Goal: Task Accomplishment & Management: Manage account settings

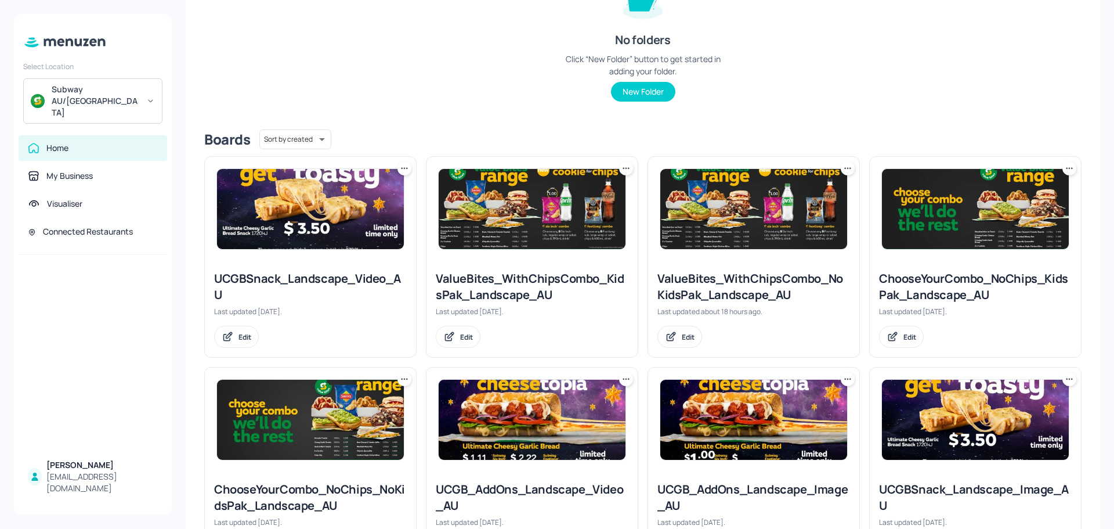
scroll to position [174, 0]
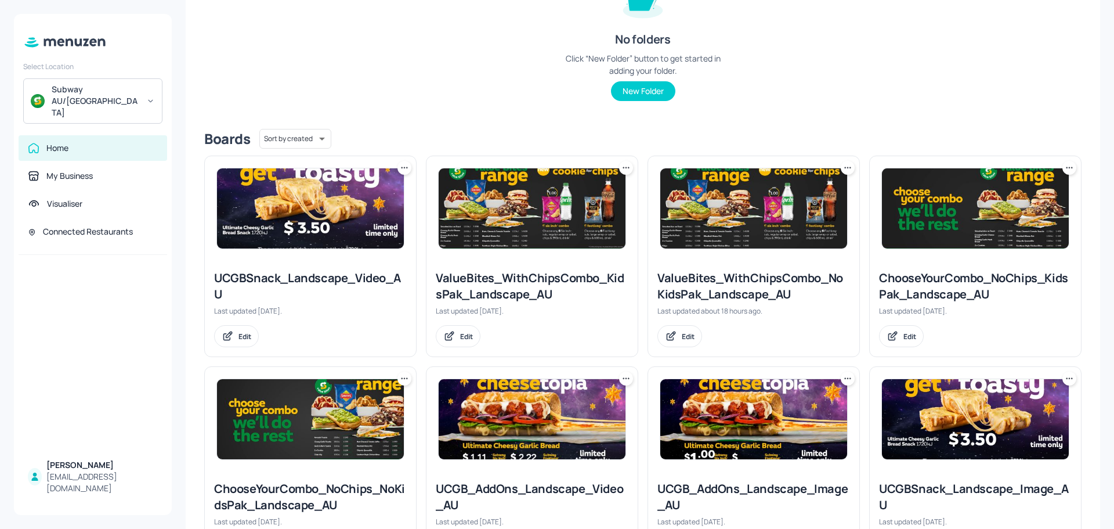
click at [546, 212] on img at bounding box center [532, 208] width 187 height 80
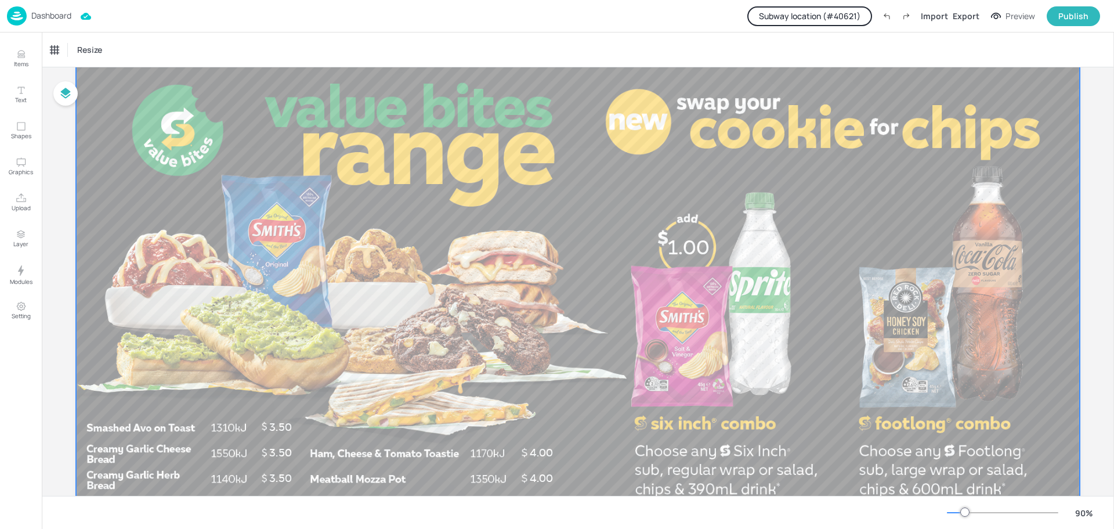
scroll to position [203, 0]
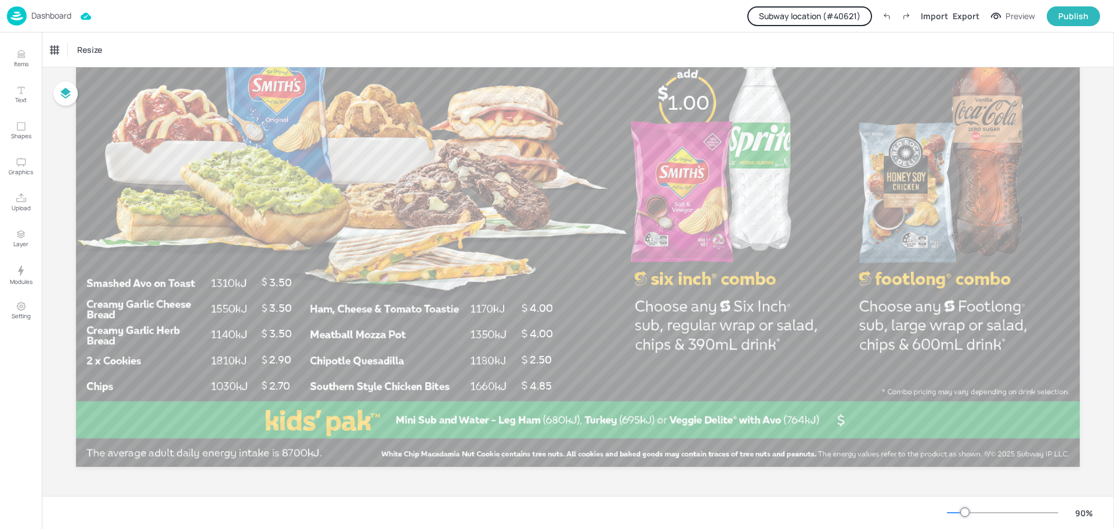
click at [843, 19] on button "Subway location (# 40621 )" at bounding box center [810, 16] width 125 height 20
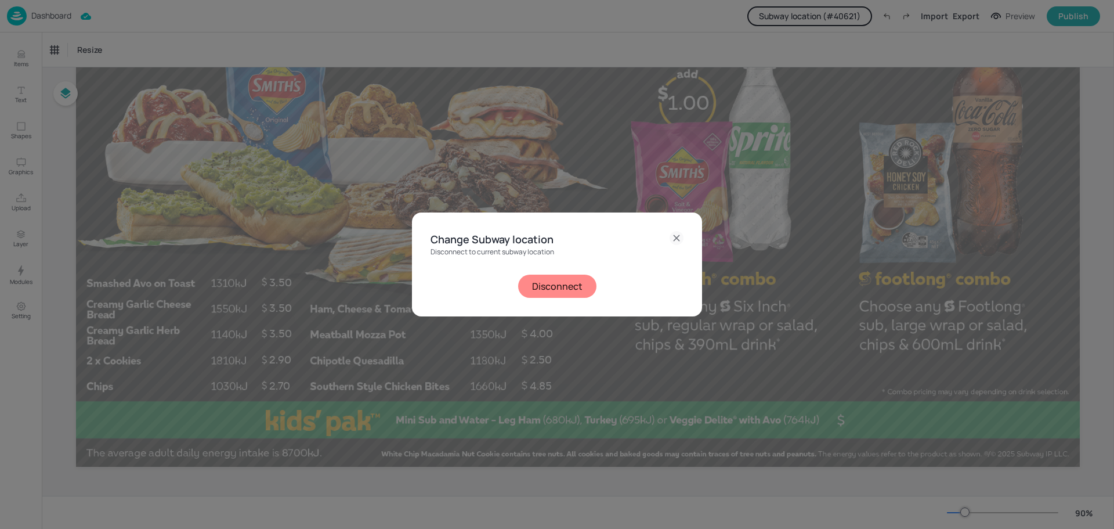
click at [573, 282] on button "Disconnect" at bounding box center [557, 286] width 78 height 23
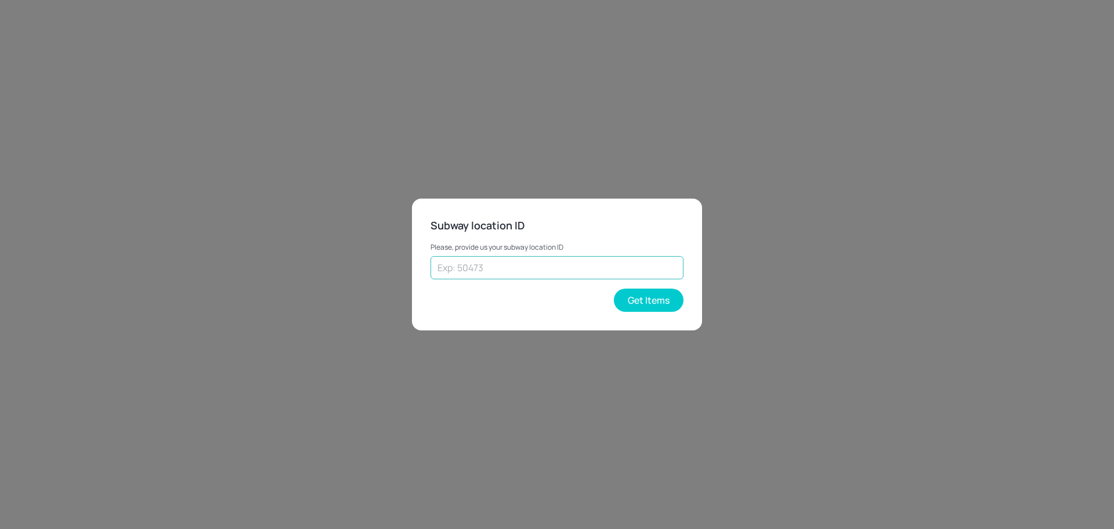
click at [486, 270] on input "text" at bounding box center [557, 267] width 253 height 23
paste input "25102"
type input "25102"
click at [664, 298] on button "Get Items" at bounding box center [649, 299] width 70 height 23
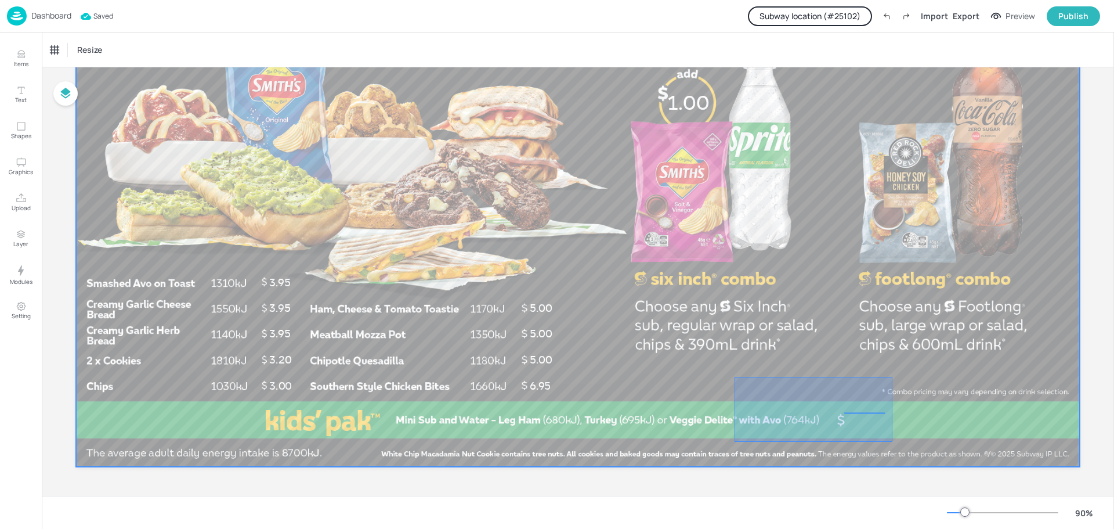
drag, startPoint x: 735, startPoint y: 377, endPoint x: 893, endPoint y: 442, distance: 170.7
click at [893, 442] on div at bounding box center [578, 184] width 1004 height 565
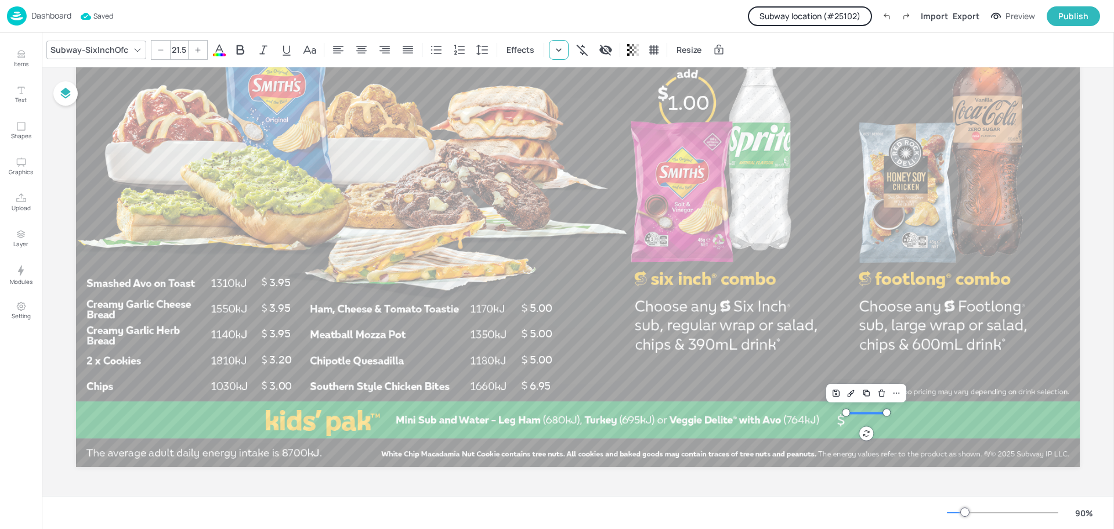
click at [562, 52] on div at bounding box center [559, 50] width 20 height 20
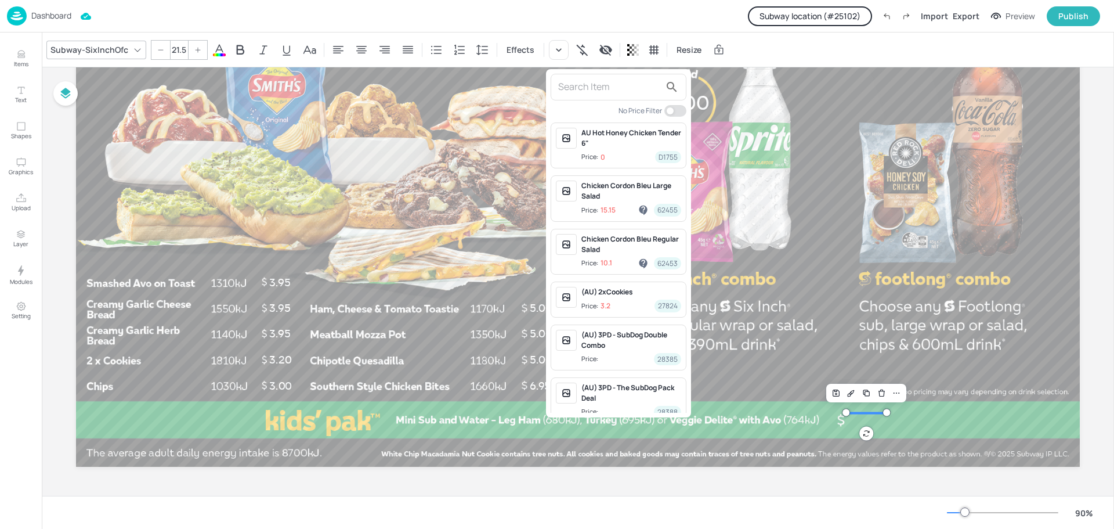
click at [595, 90] on input "text" at bounding box center [609, 87] width 102 height 19
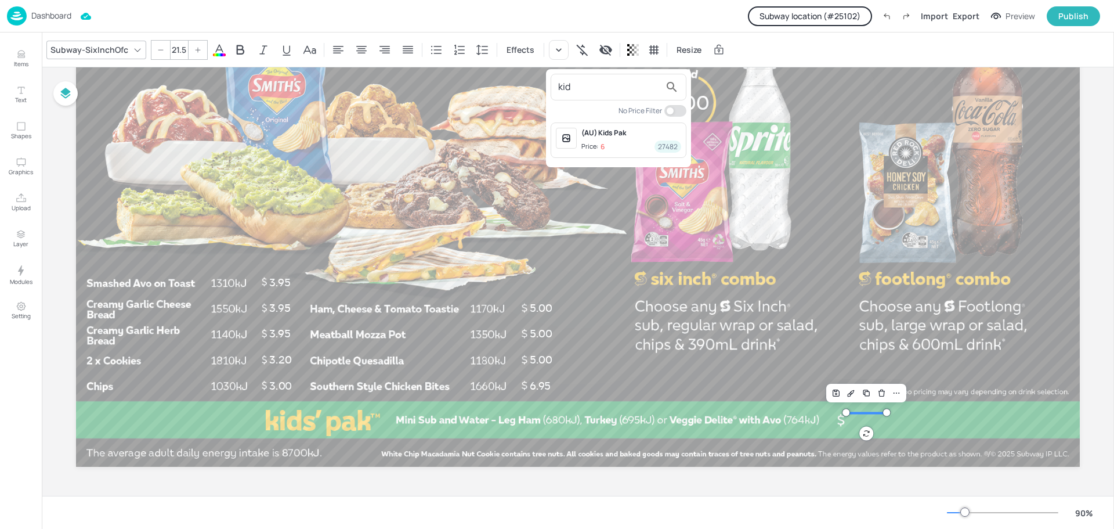
type input "kid"
click at [496, 164] on div at bounding box center [557, 264] width 1114 height 529
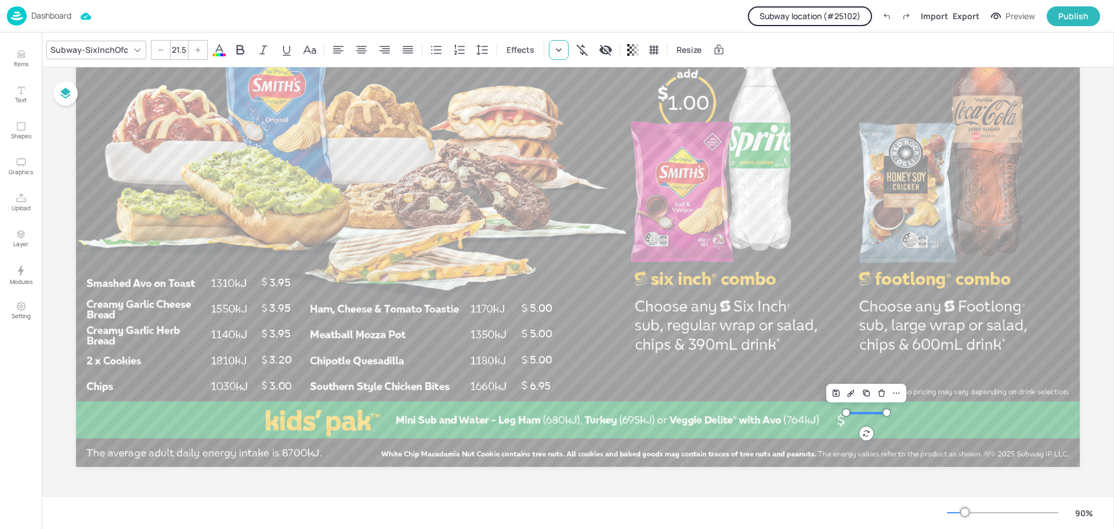
click at [553, 56] on div at bounding box center [559, 50] width 20 height 20
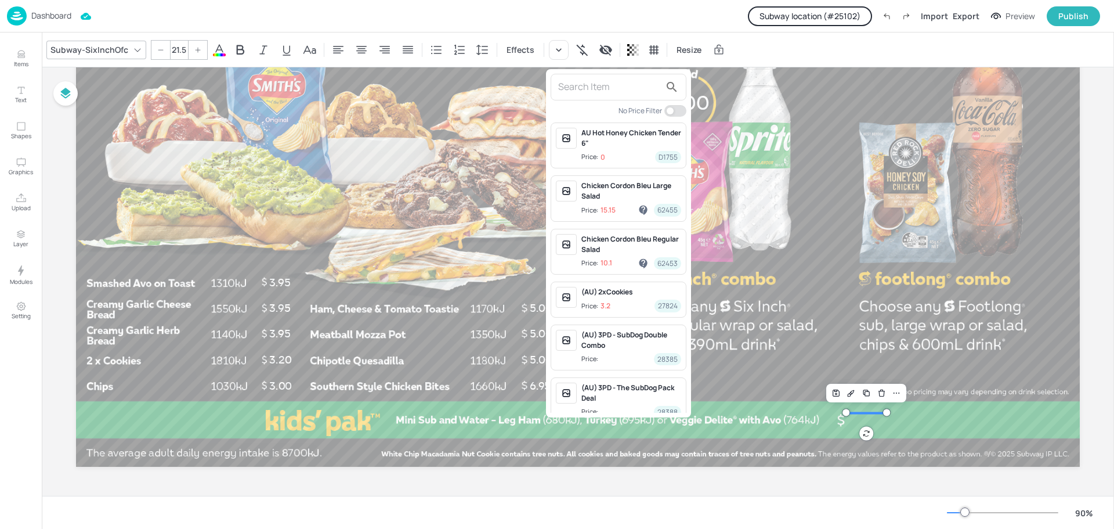
click at [586, 90] on input "text" at bounding box center [609, 87] width 102 height 19
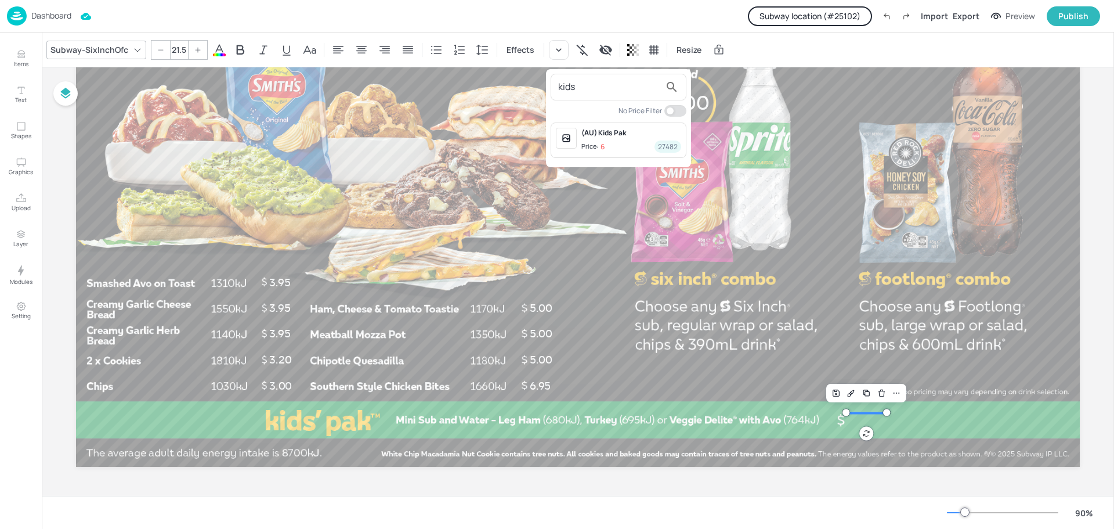
type input "kids"
